Goal: Task Accomplishment & Management: Manage account settings

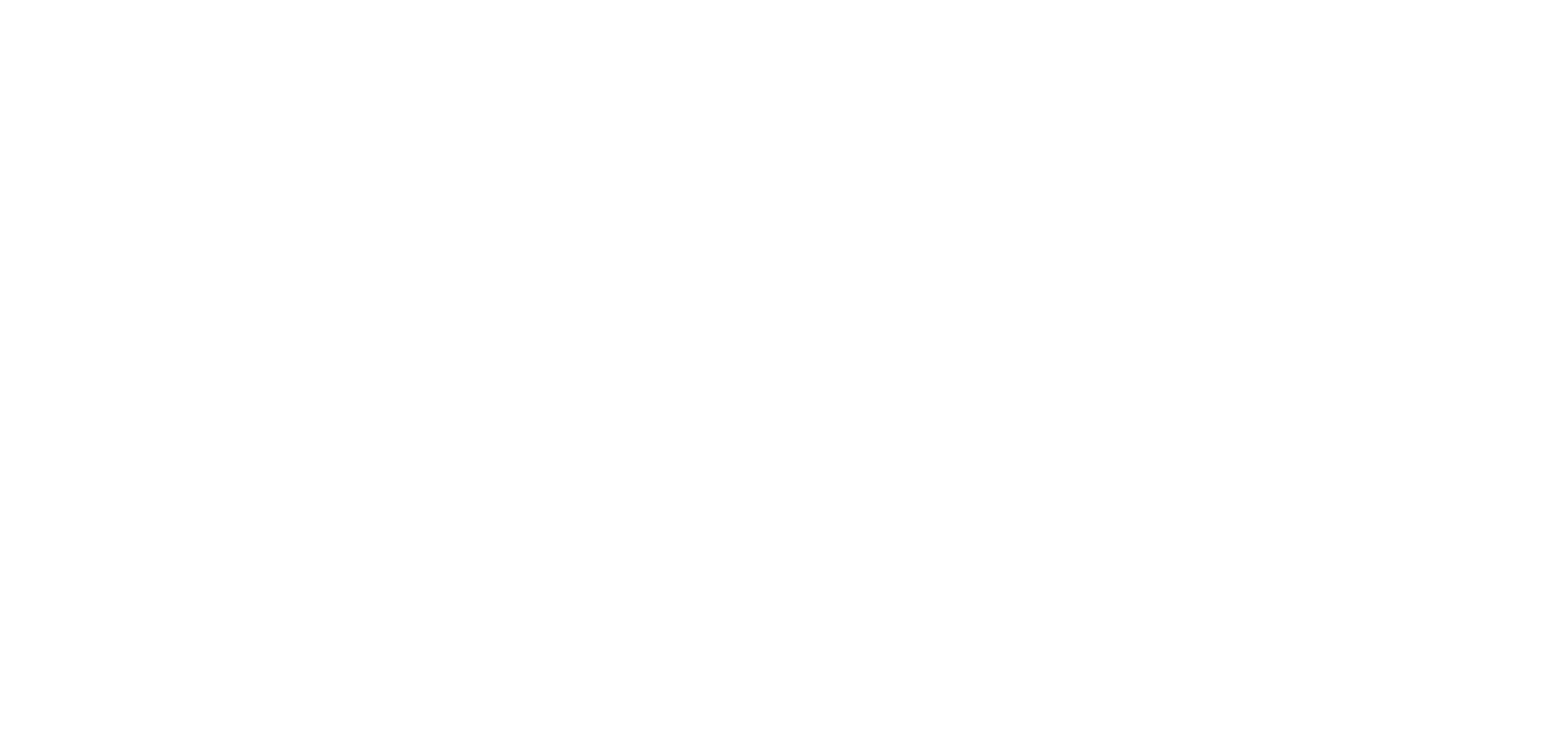
type input "**********"
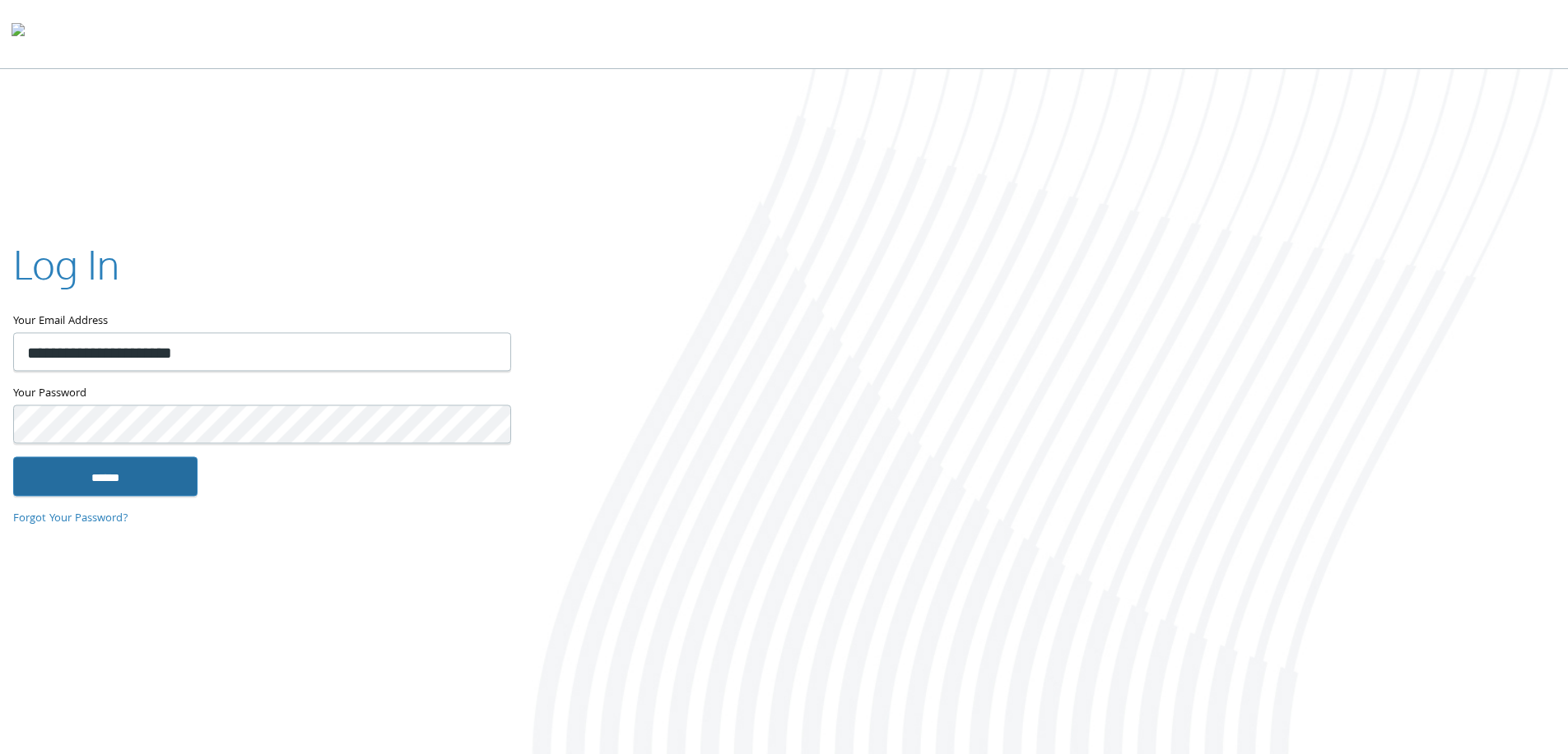
click at [93, 476] on input "******" at bounding box center [105, 476] width 184 height 39
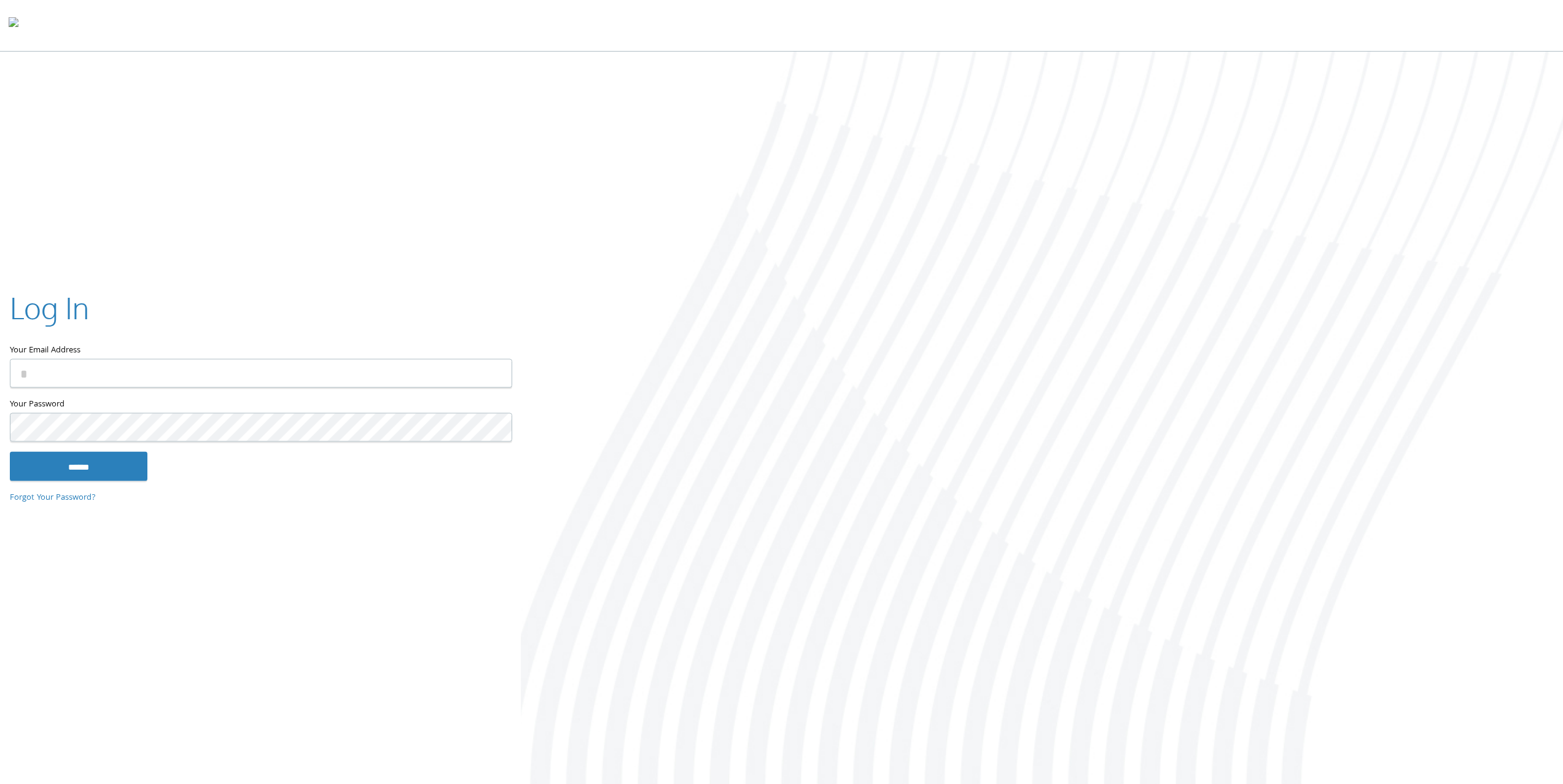
type input "**********"
click at [93, 466] on input "******" at bounding box center [78, 466] width 137 height 29
